Goal: Task Accomplishment & Management: Complete application form

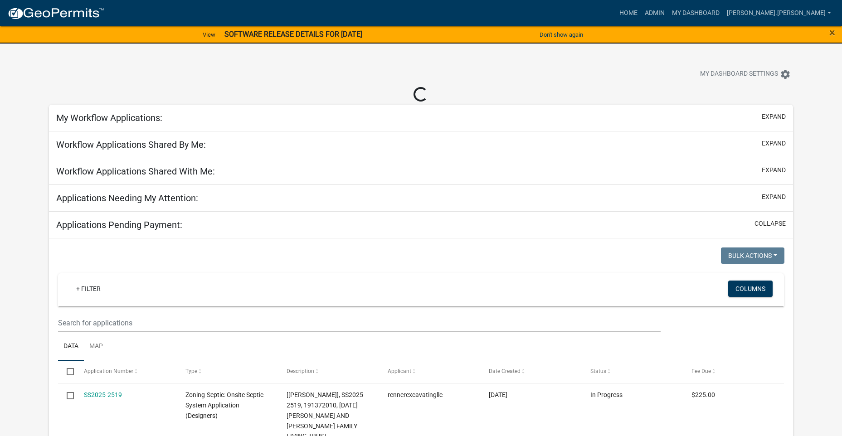
select select "3: 100"
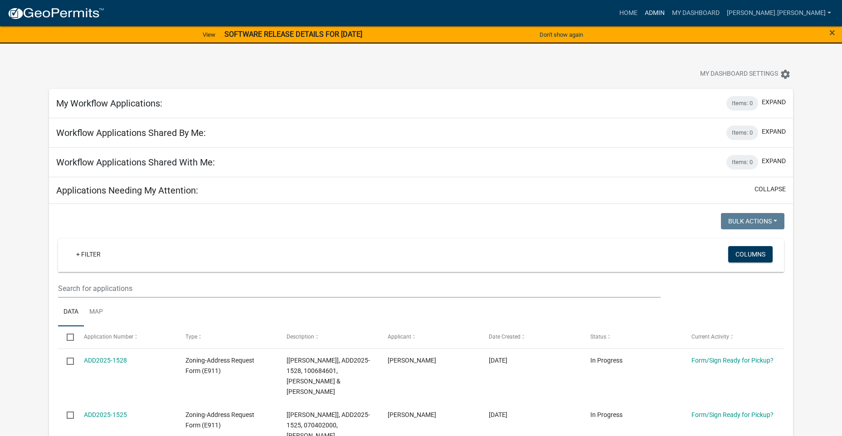
click at [669, 12] on link "Admin" at bounding box center [654, 13] width 27 height 17
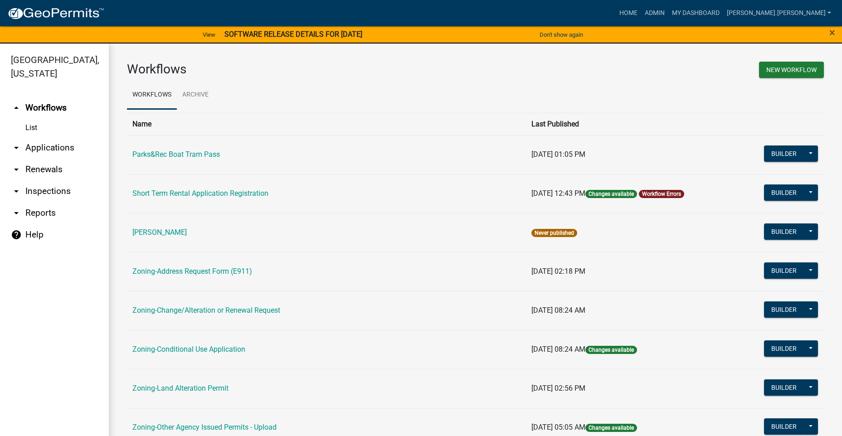
click at [48, 148] on link "arrow_drop_down Applications" at bounding box center [54, 148] width 109 height 22
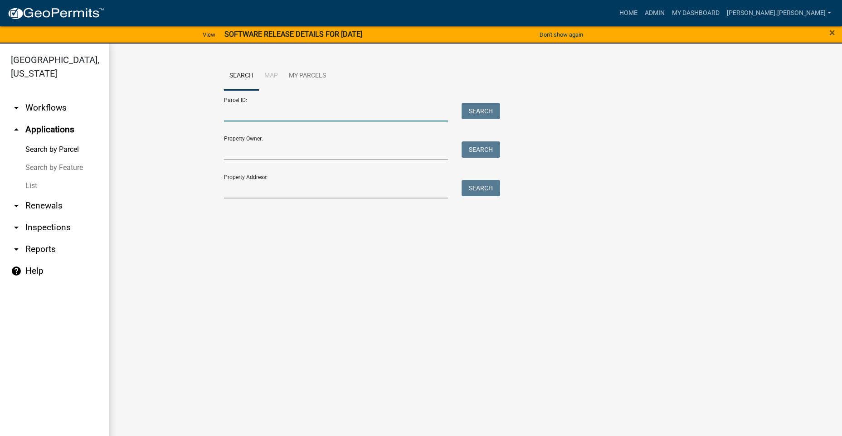
click at [289, 113] on input "Parcel ID:" at bounding box center [336, 112] width 225 height 19
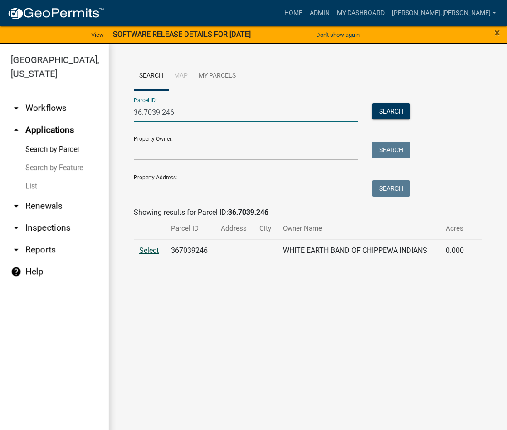
type input "36.7039.246"
click at [157, 251] on span "Select" at bounding box center [149, 250] width 20 height 9
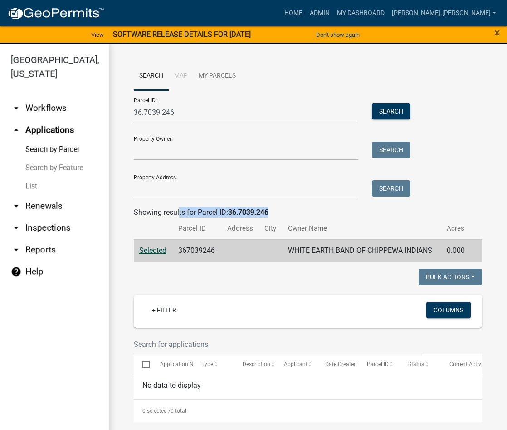
drag, startPoint x: 274, startPoint y: 214, endPoint x: 180, endPoint y: 209, distance: 94.0
click at [180, 209] on div "Showing results for Parcel ID: 36.7039.246" at bounding box center [308, 212] width 348 height 11
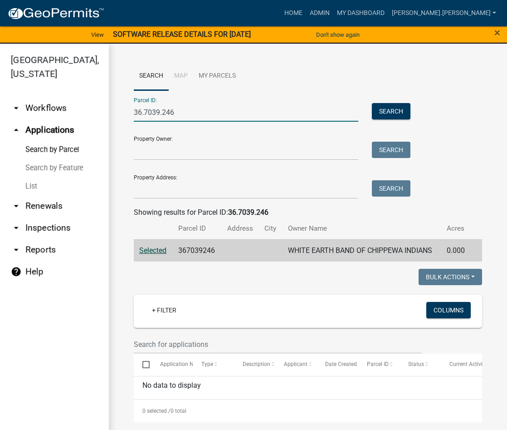
drag, startPoint x: 180, startPoint y: 209, endPoint x: 109, endPoint y: 111, distance: 121.2
click at [109, 111] on div "Search Map My Parcels Parcel ID: 36.7039.246 Search Property Owner: Search Prop…" at bounding box center [308, 242] width 398 height 396
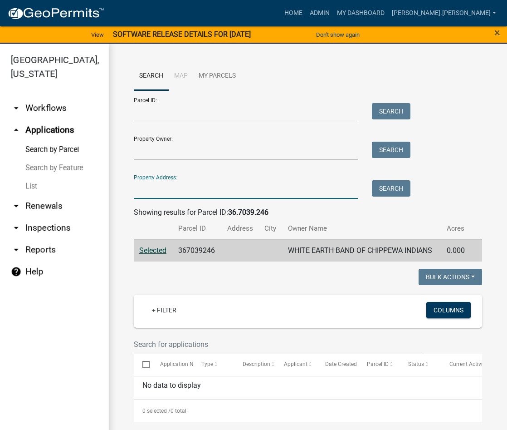
click at [145, 191] on input "Property Address:" at bounding box center [246, 189] width 225 height 19
type input "36215"
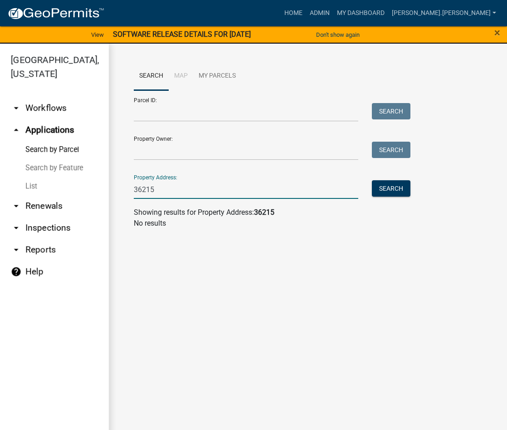
drag, startPoint x: 157, startPoint y: 192, endPoint x: 122, endPoint y: 193, distance: 34.5
click at [122, 193] on div "Search Map My Parcels Parcel ID: Search Property Owner: Search Property Address…" at bounding box center [308, 149] width 398 height 210
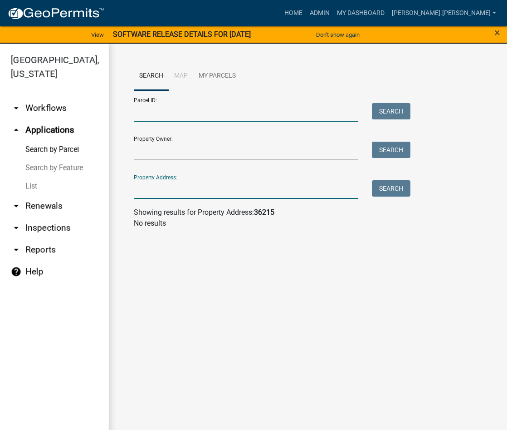
click at [162, 115] on input "Parcel ID:" at bounding box center [246, 112] width 225 height 19
type input "36.7039.246"
click at [402, 115] on button "Search" at bounding box center [391, 111] width 39 height 16
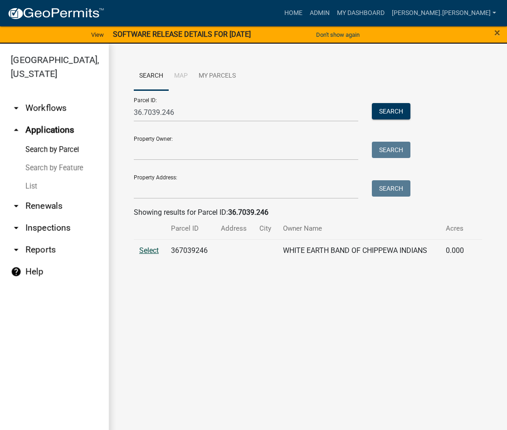
click at [148, 251] on span "Select" at bounding box center [149, 250] width 20 height 9
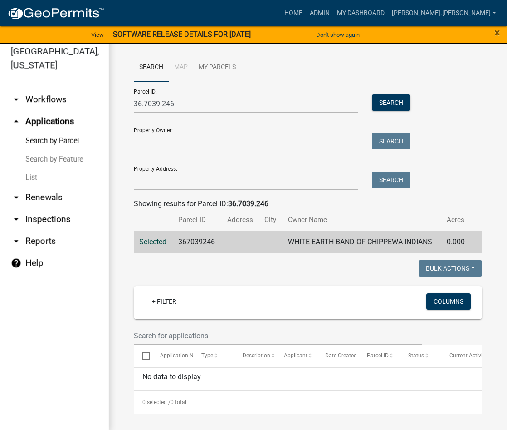
scroll to position [11, 0]
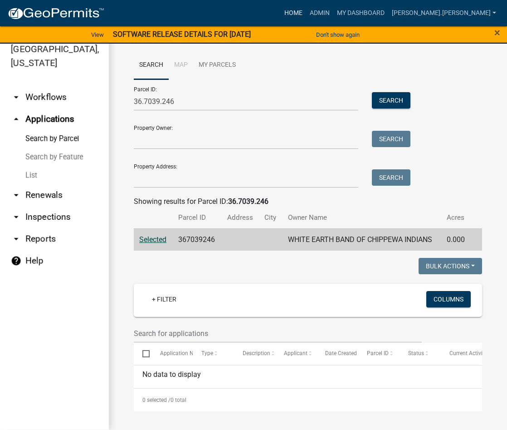
click at [306, 14] on link "Home" at bounding box center [293, 13] width 25 height 17
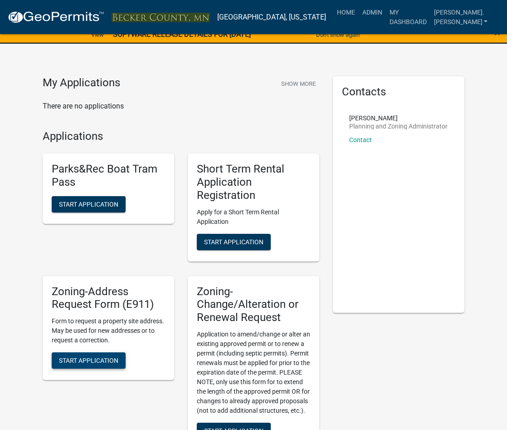
click at [114, 364] on span "Start Application" at bounding box center [88, 360] width 59 height 7
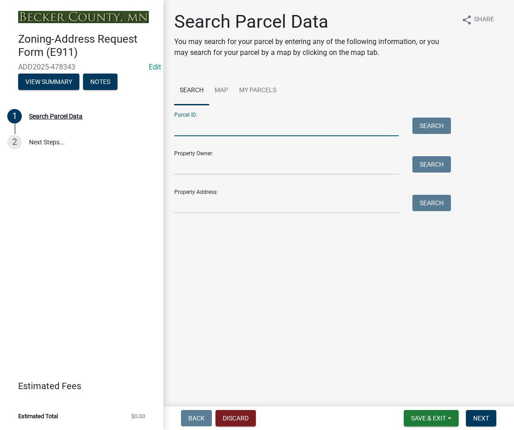
click at [235, 134] on input "Parcel ID:" at bounding box center [286, 126] width 225 height 19
type input "36.7039.246"
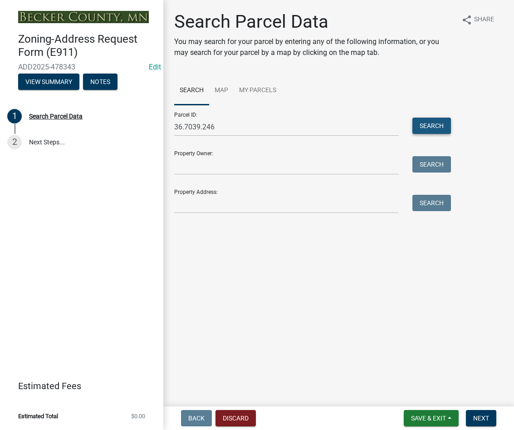
click at [448, 123] on button "Search" at bounding box center [431, 125] width 39 height 16
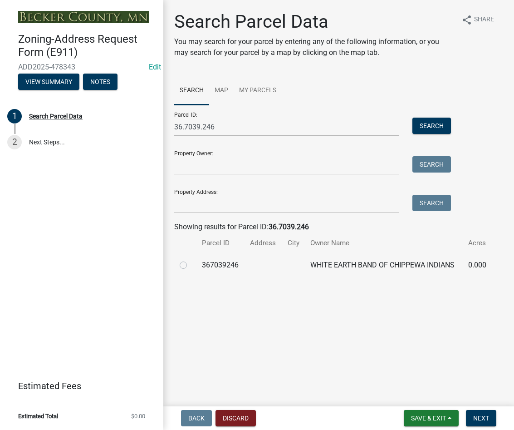
click at [191, 259] on label at bounding box center [191, 259] width 0 height 0
click at [191, 265] on input "radio" at bounding box center [194, 262] width 6 height 6
radio input "true"
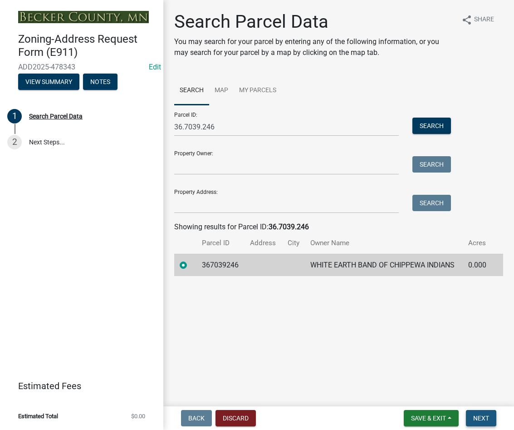
click at [475, 423] on button "Next" at bounding box center [481, 418] width 30 height 16
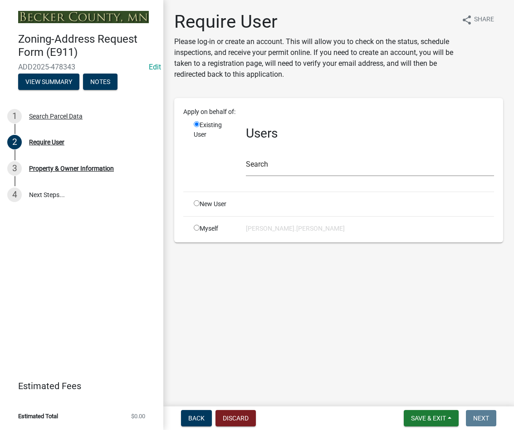
click at [197, 204] on input "radio" at bounding box center [197, 203] width 6 height 6
radio input "true"
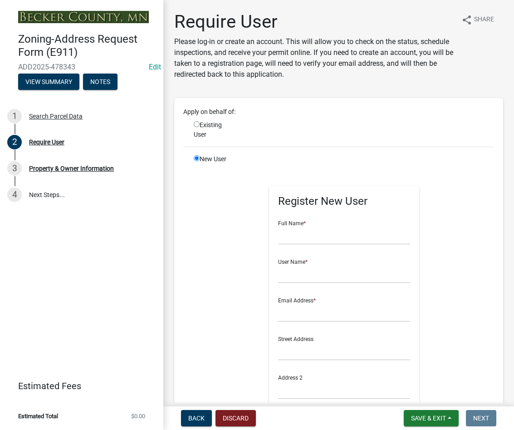
click at [197, 122] on input "radio" at bounding box center [197, 124] width 6 height 6
radio input "true"
radio input "false"
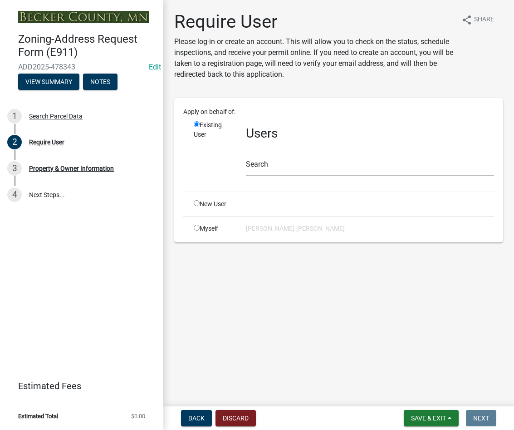
click at [196, 226] on input "radio" at bounding box center [197, 228] width 6 height 6
radio input "true"
radio input "false"
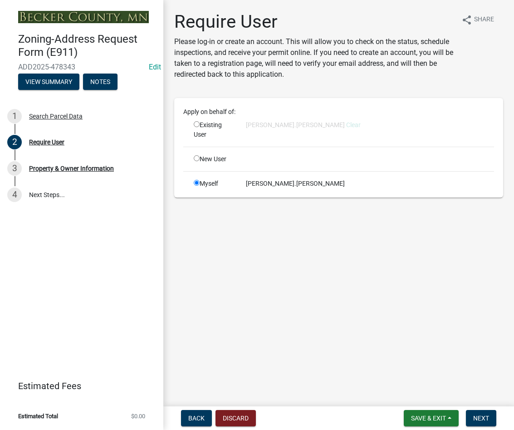
click at [195, 158] on input "radio" at bounding box center [197, 158] width 6 height 6
radio input "true"
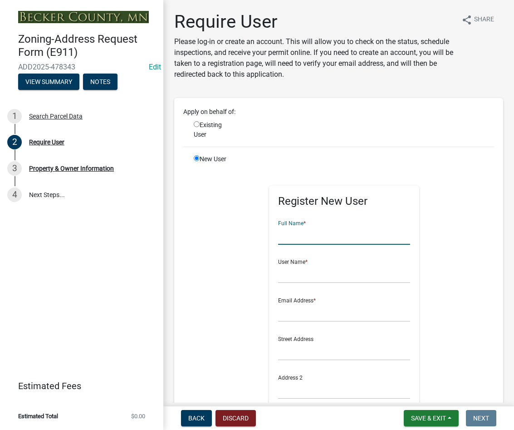
click at [329, 236] on input "text" at bounding box center [344, 235] width 132 height 19
click at [446, 219] on div "Register New User Full Name * User Name * Email Address * Street Address Addres…" at bounding box center [344, 368] width 328 height 408
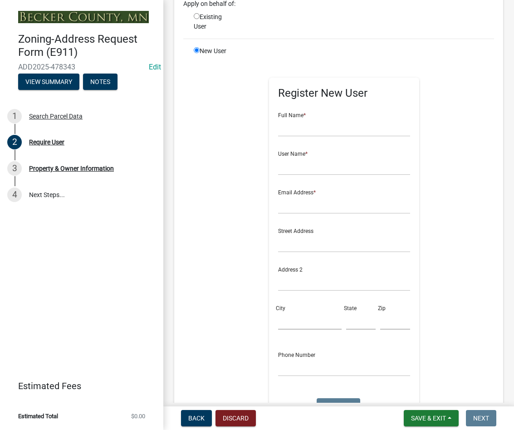
scroll to position [103, 0]
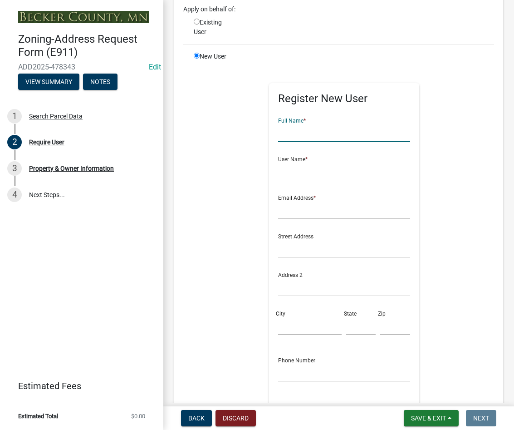
click at [322, 134] on input "text" at bounding box center [344, 132] width 132 height 19
click at [233, 130] on div "Register New User Full Name * User Name * Email Address * Street Address Addres…" at bounding box center [344, 265] width 328 height 408
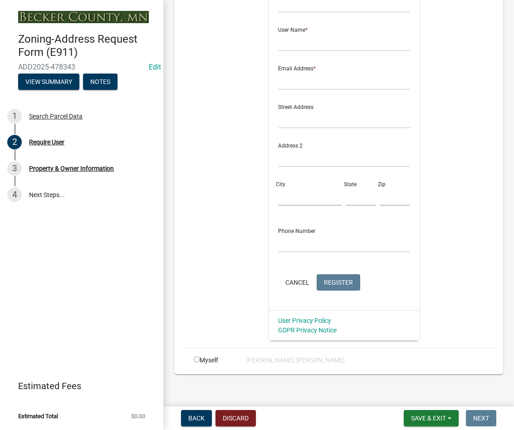
scroll to position [239, 0]
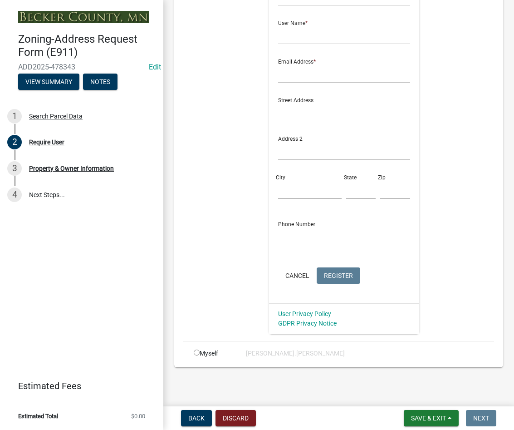
click at [201, 353] on div "Myself" at bounding box center [213, 353] width 52 height 10
click at [195, 350] on input "radio" at bounding box center [197, 352] width 6 height 6
radio input "true"
radio input "false"
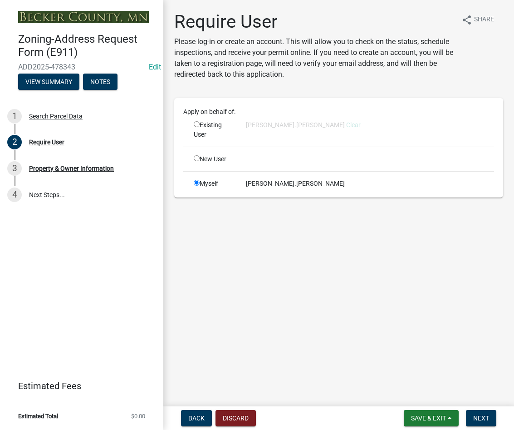
scroll to position [0, 0]
click at [479, 414] on span "Next" at bounding box center [481, 417] width 16 height 7
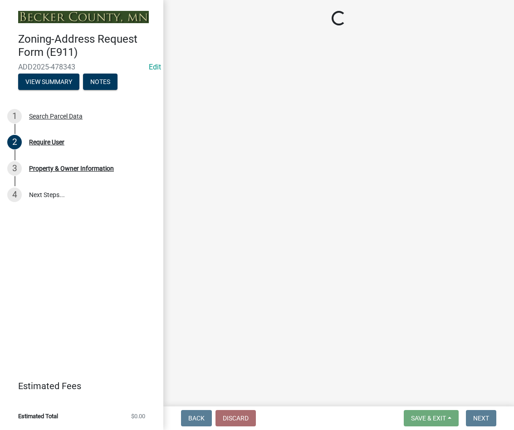
select select "46cbe7a2-a0f9-4dad-9a35-117cd0e9e6f7"
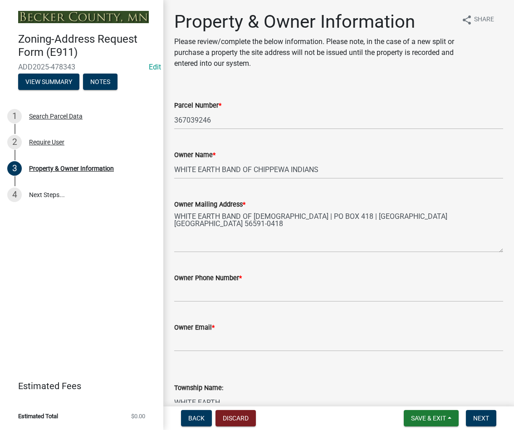
scroll to position [45, 0]
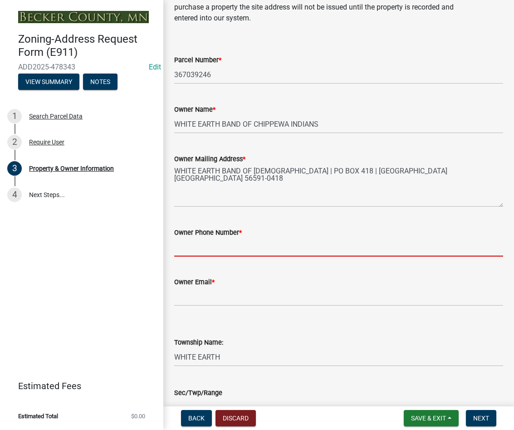
click at [206, 251] on input "Owner Phone Number *" at bounding box center [338, 247] width 329 height 19
type input "[PHONE_NUMBER]"
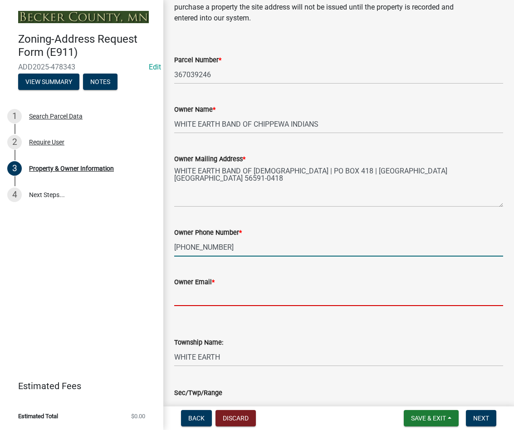
click at [204, 299] on input "Owner Email *" at bounding box center [338, 296] width 329 height 19
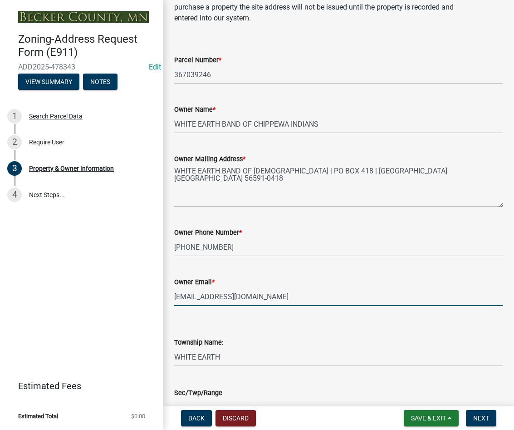
type input "[EMAIL_ADDRESS][DOMAIN_NAME]"
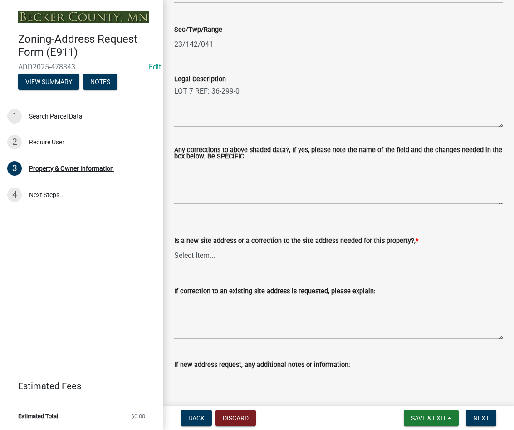
scroll to position [454, 0]
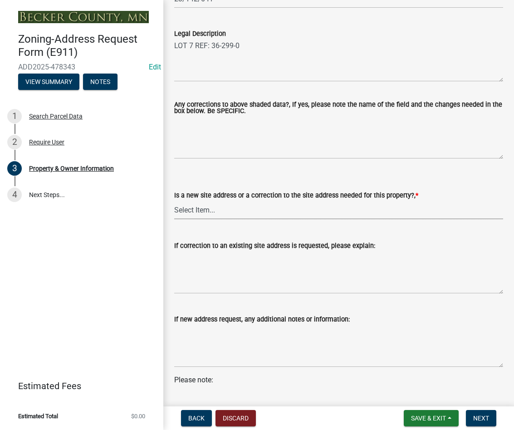
click at [228, 214] on select "Select Item... New Site Address Needed Correction to Site Address Needed I alre…" at bounding box center [338, 210] width 329 height 19
click at [174, 201] on select "Select Item... New Site Address Needed Correction to Site Address Needed I alre…" at bounding box center [338, 210] width 329 height 19
select select "089283cf-a855-4b61-bd43-ab3cb6f1e684"
click at [227, 286] on textarea "If correction to an existing site address is requested, please explain:" at bounding box center [338, 272] width 329 height 43
type textarea "s"
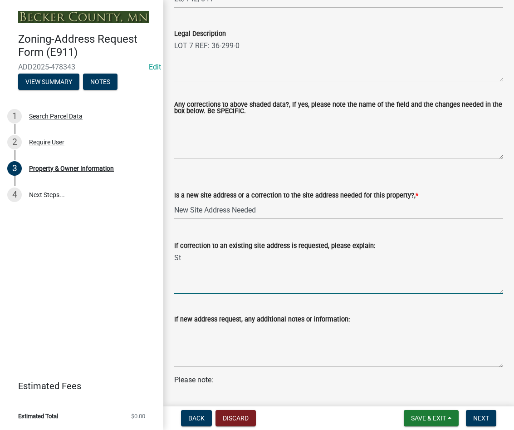
type textarea "S"
click at [190, 258] on textarea "[PERSON_NAME] states his existing address is 36215" at bounding box center [338, 272] width 329 height 43
click at [202, 257] on textarea "[PERSON_NAME] states his existing address is 36215" at bounding box center [338, 272] width 329 height 43
click at [323, 254] on textarea "[PERSON_NAME] states his existing address is 36215" at bounding box center [338, 272] width 329 height 43
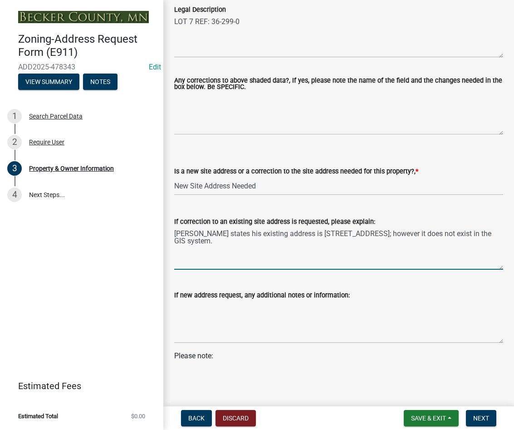
scroll to position [490, 0]
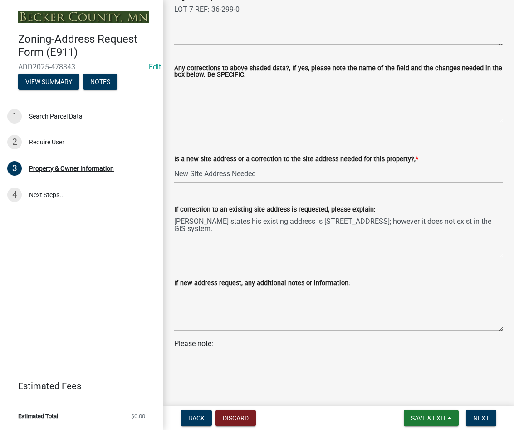
type textarea "[PERSON_NAME] states his existing address is [STREET_ADDRESS]; however it does …"
click at [230, 355] on p "Please note:" at bounding box center [338, 349] width 329 height 22
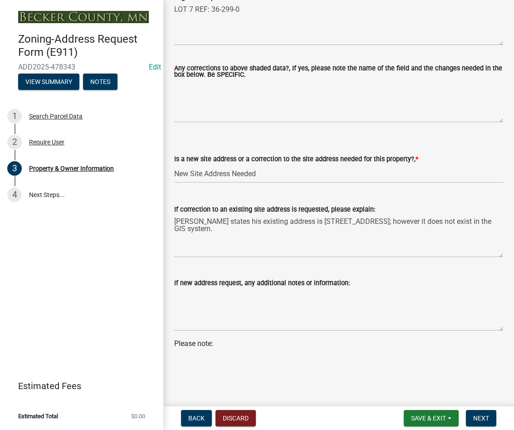
click at [240, 348] on p "Please note:" at bounding box center [338, 349] width 329 height 22
click at [489, 419] on span "Next" at bounding box center [481, 417] width 16 height 7
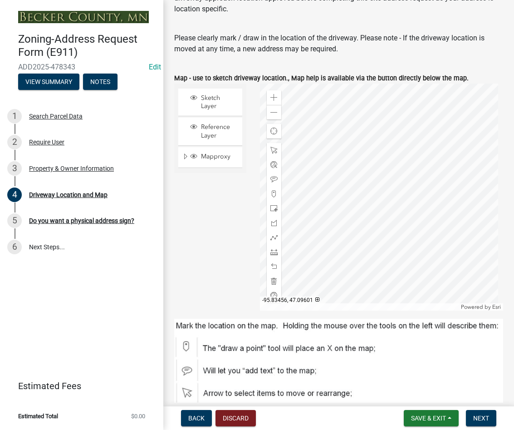
scroll to position [136, 0]
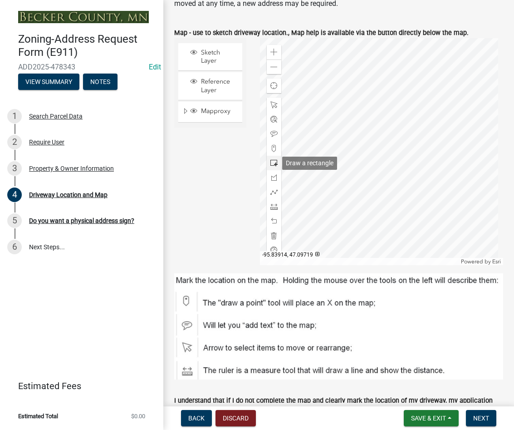
click at [273, 160] on span at bounding box center [273, 162] width 7 height 7
click at [369, 201] on div at bounding box center [381, 151] width 243 height 227
click at [483, 420] on span "Next" at bounding box center [481, 417] width 16 height 7
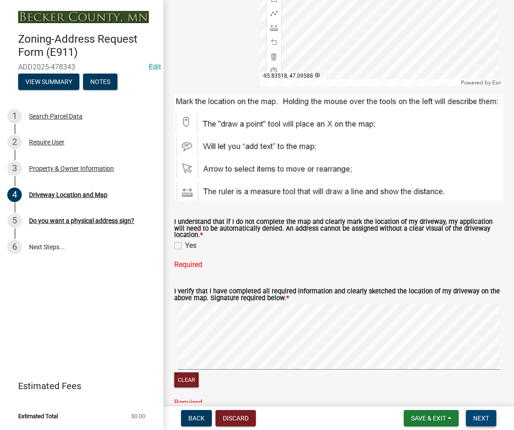
scroll to position [352, 0]
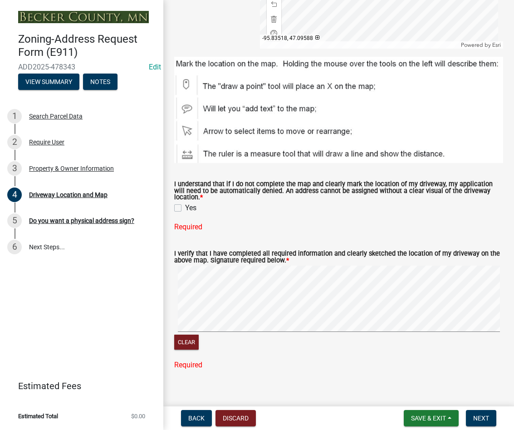
click at [185, 204] on label "Yes" at bounding box center [190, 207] width 11 height 11
click at [185, 204] on input "Yes" at bounding box center [188, 205] width 6 height 6
checkbox input "true"
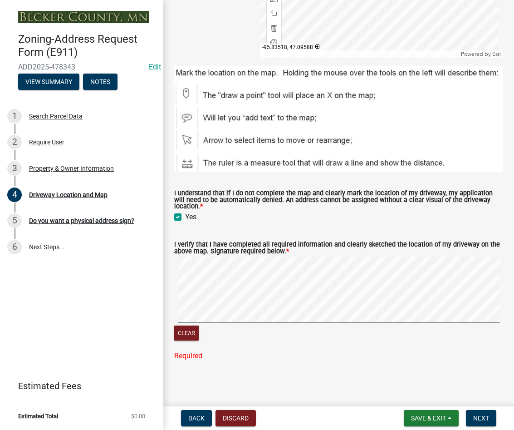
scroll to position [325, 0]
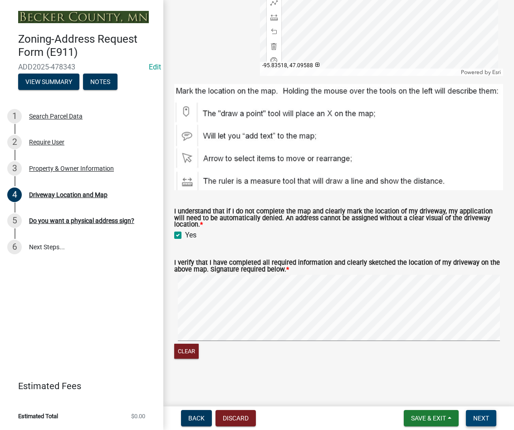
click at [489, 423] on button "Next" at bounding box center [481, 418] width 30 height 16
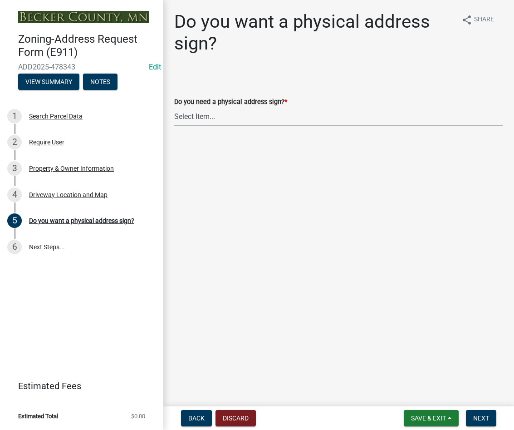
click at [229, 121] on select "Select Item... No sign needed. Please just email me my new address. Yes, I need…" at bounding box center [338, 116] width 329 height 19
click at [174, 107] on select "Select Item... No sign needed. Please just email me my new address. Yes, I need…" at bounding box center [338, 116] width 329 height 19
select select "e0d83106-b8a0-4213-8b37-9ca0094bb326"
click at [483, 420] on span "Next" at bounding box center [481, 417] width 16 height 7
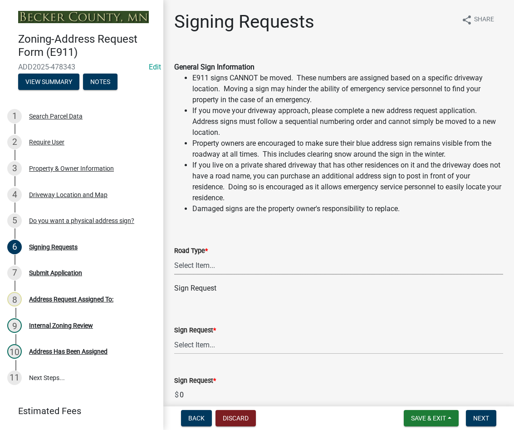
click at [207, 265] on select "Select Item... Private Easement Public / [GEOGRAPHIC_DATA]" at bounding box center [338, 265] width 329 height 19
click at [174, 256] on select "Select Item... Private Easement Public / [GEOGRAPHIC_DATA]" at bounding box center [338, 265] width 329 height 19
select select "59ebb622-b26c-47b0-ac7c-13ae008290a6"
click at [212, 344] on select "Select Item... $12 - I only need a post (no sign or installation). $25 - I only…" at bounding box center [338, 344] width 329 height 19
click at [174, 335] on select "Select Item... $12 - I only need a post (no sign or installation). $25 - I only…" at bounding box center [338, 344] width 329 height 19
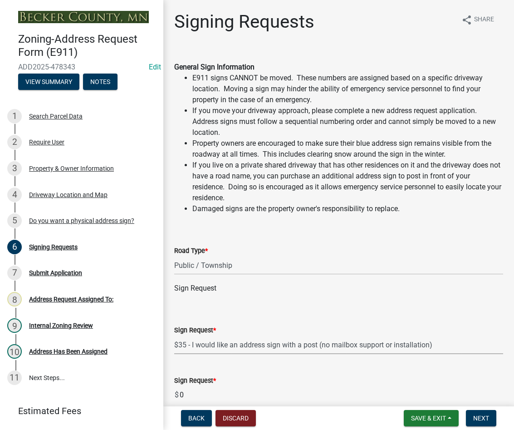
select select "9be1d10c-73ea-4d51-99c5-7418e6c4c8e0"
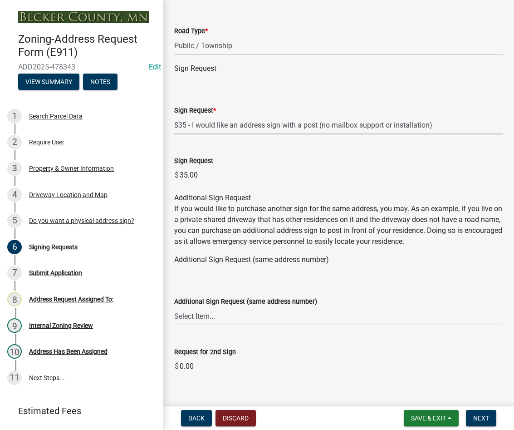
scroll to position [236, 0]
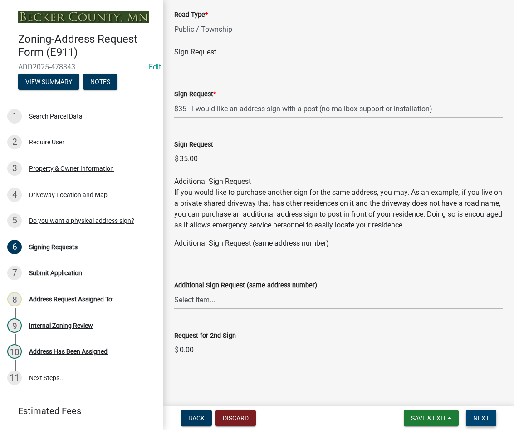
click at [477, 422] on button "Next" at bounding box center [481, 418] width 30 height 16
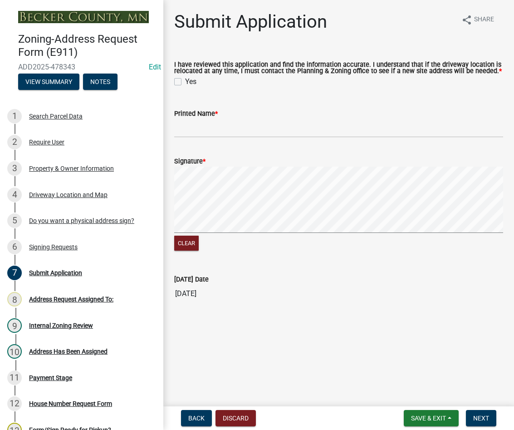
click at [185, 82] on label "Yes" at bounding box center [190, 81] width 11 height 11
click at [185, 82] on input "Yes" at bounding box center [188, 79] width 6 height 6
checkbox input "true"
click at [187, 127] on input "Printed Name *" at bounding box center [338, 128] width 329 height 19
type input "[PERSON_NAME]"
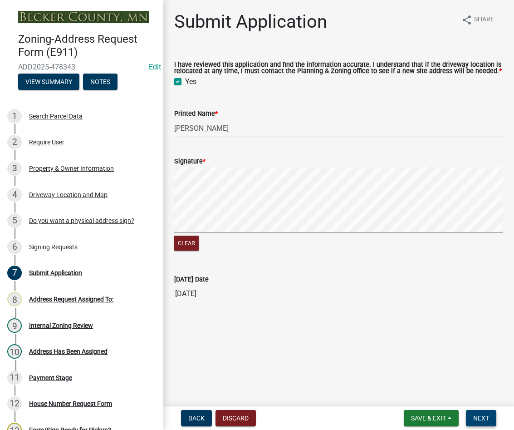
click at [479, 420] on span "Next" at bounding box center [481, 417] width 16 height 7
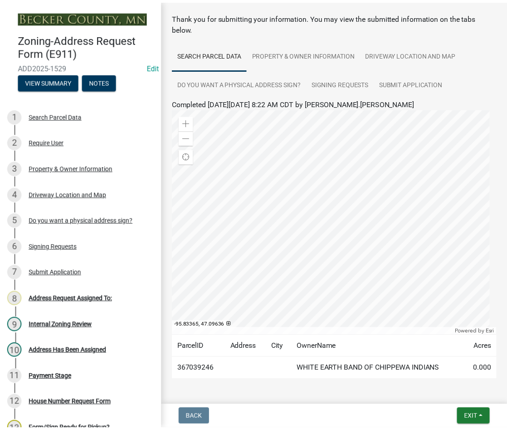
scroll to position [70, 0]
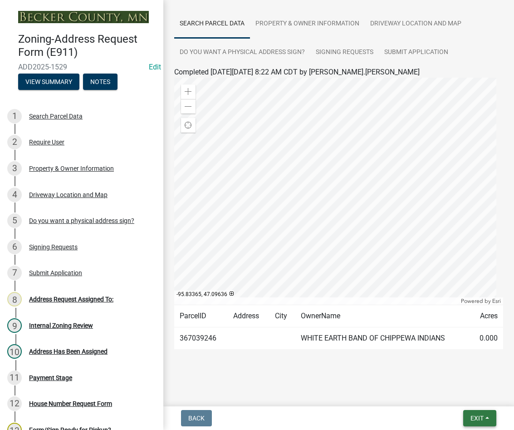
click at [484, 416] on button "Exit" at bounding box center [479, 418] width 33 height 16
click at [460, 395] on button "Save & Exit" at bounding box center [460, 394] width 73 height 22
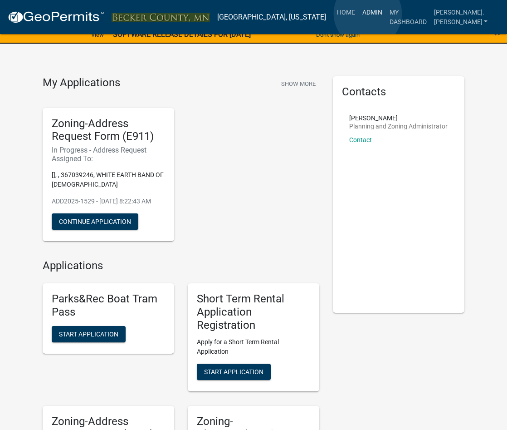
click at [368, 14] on link "Admin" at bounding box center [372, 12] width 27 height 17
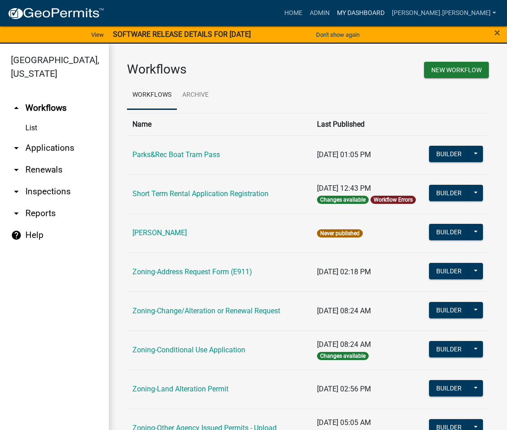
click at [388, 10] on link "My Dashboard" at bounding box center [360, 13] width 55 height 17
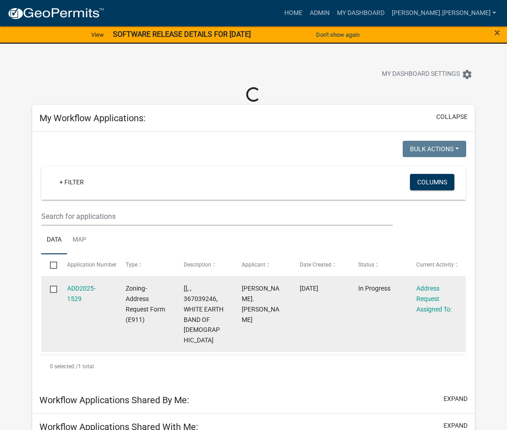
select select "3: 100"
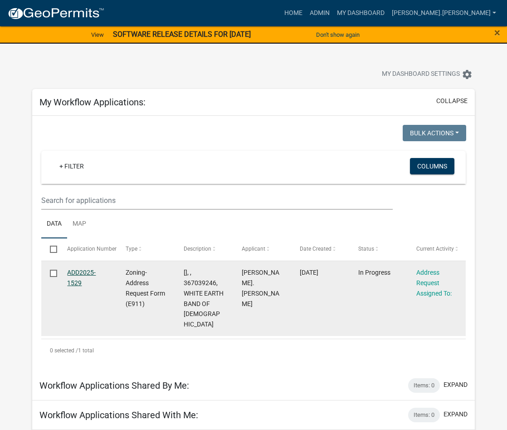
click at [83, 274] on link "ADD2025-1529" at bounding box center [81, 278] width 29 height 18
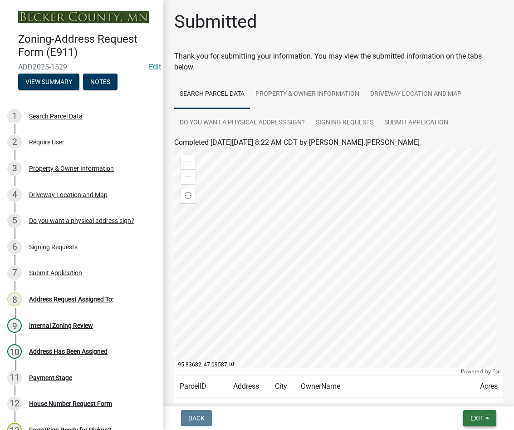
click at [483, 425] on button "Exit" at bounding box center [479, 418] width 33 height 16
click at [469, 400] on button "Save & Exit" at bounding box center [460, 394] width 73 height 22
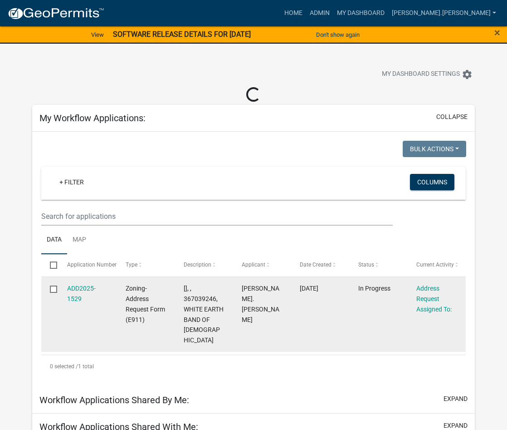
select select "3: 100"
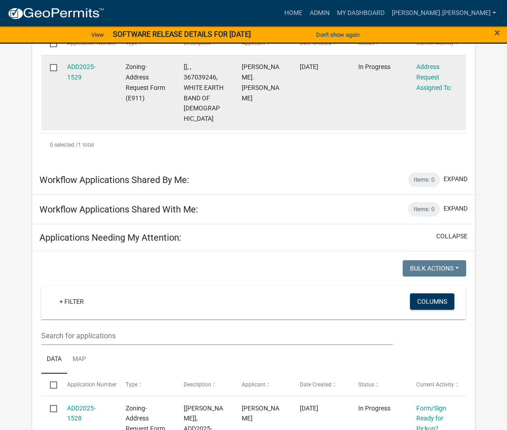
scroll to position [181, 0]
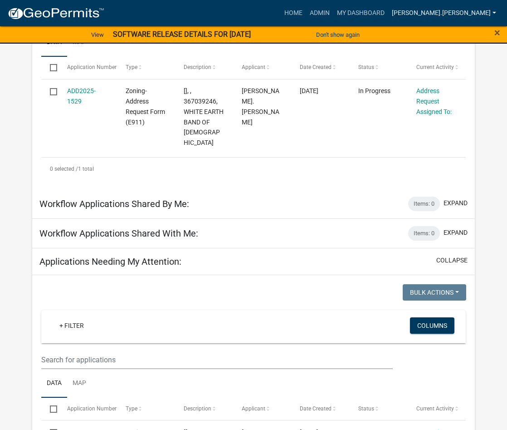
click at [447, 10] on link "[PERSON_NAME].[PERSON_NAME]" at bounding box center [444, 13] width 112 height 17
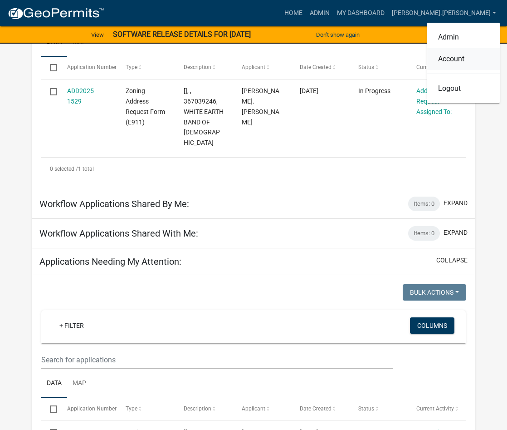
click at [445, 60] on link "Account" at bounding box center [463, 59] width 73 height 22
